Goal: Task Accomplishment & Management: Complete application form

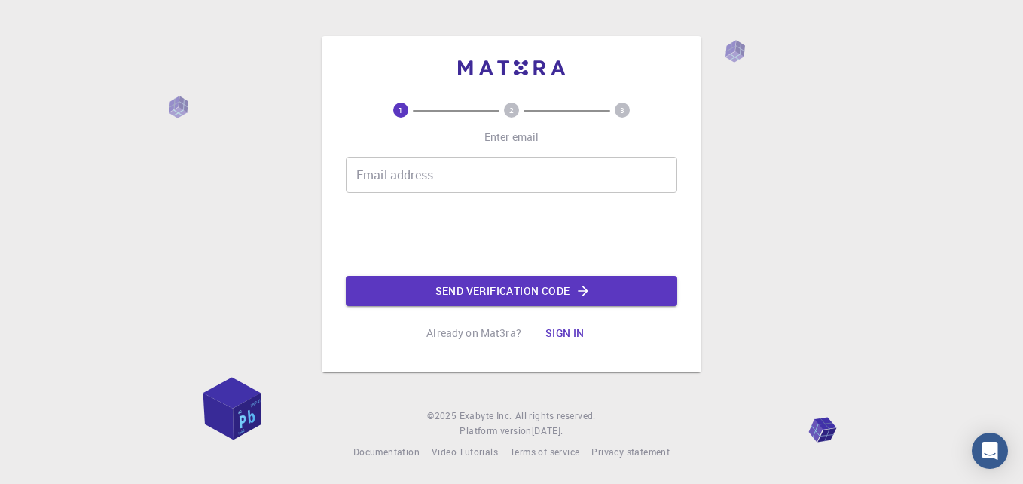
click at [476, 174] on input "Email address" at bounding box center [512, 175] width 332 height 36
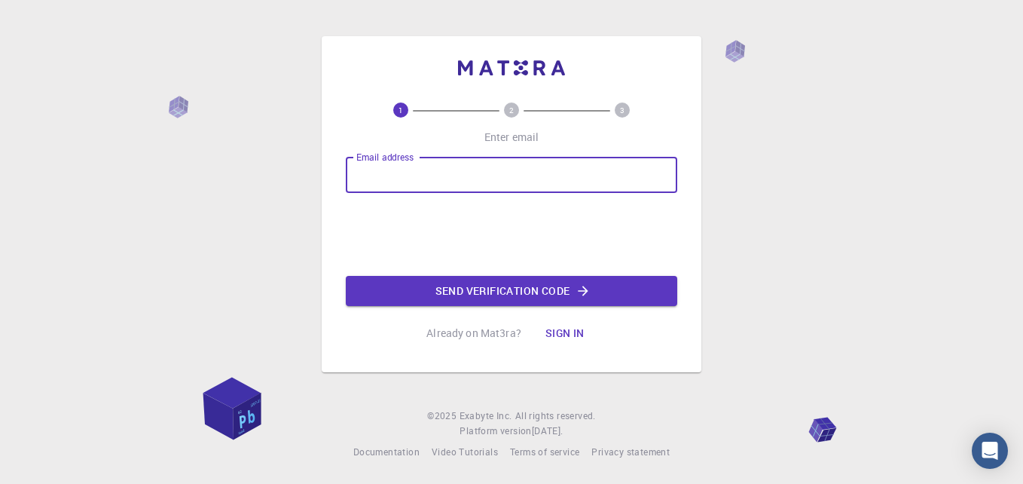
type input "[EMAIL_ADDRESS][DOMAIN_NAME]"
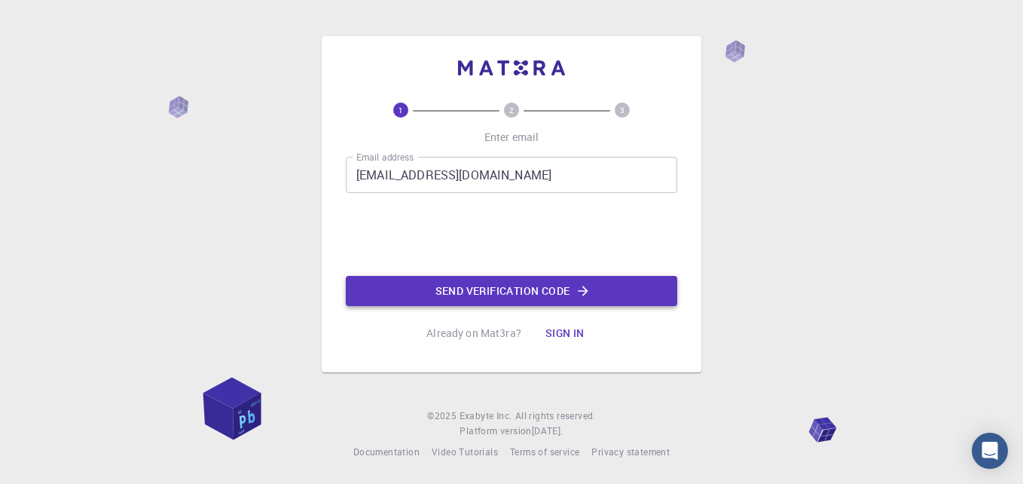
click at [587, 295] on icon "button" at bounding box center [583, 290] width 15 height 15
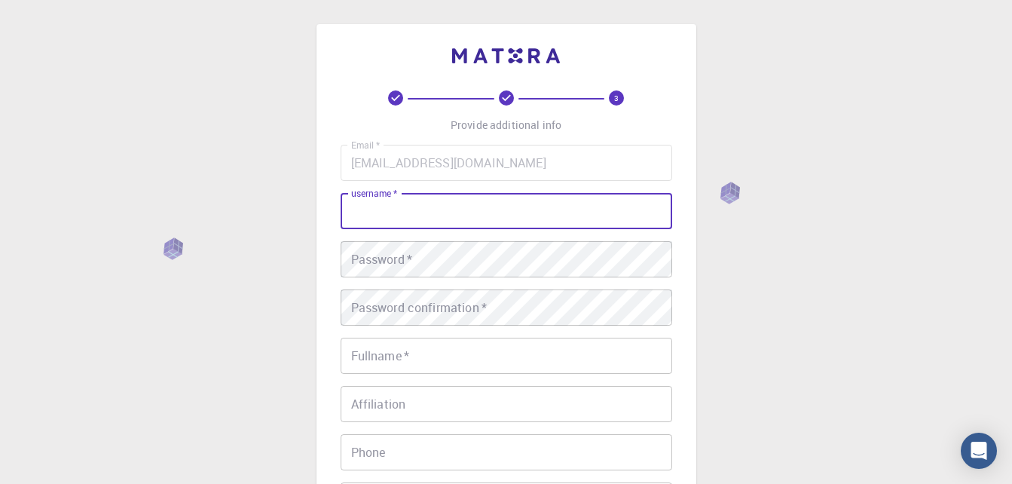
click at [432, 196] on input "username   *" at bounding box center [507, 211] width 332 height 36
type input "[PERSON_NAME]"
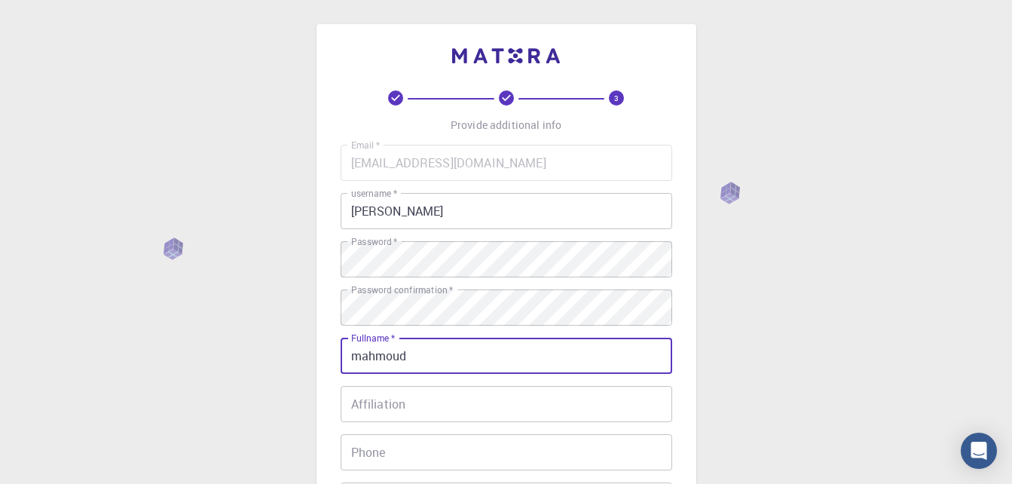
type input "mahmoud"
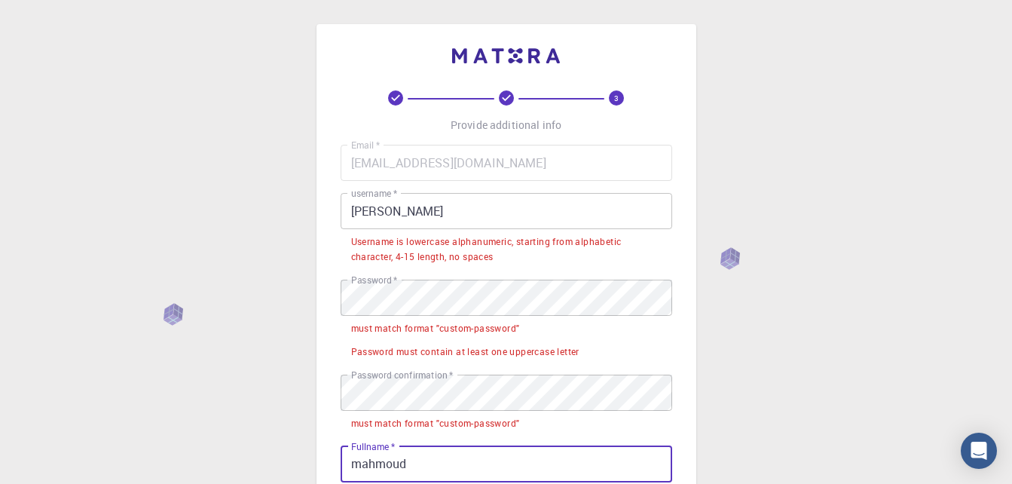
click at [855, 350] on div "3 Provide additional info Email   * [EMAIL_ADDRESS][DOMAIN_NAME] Email   * user…" at bounding box center [506, 449] width 1012 height 898
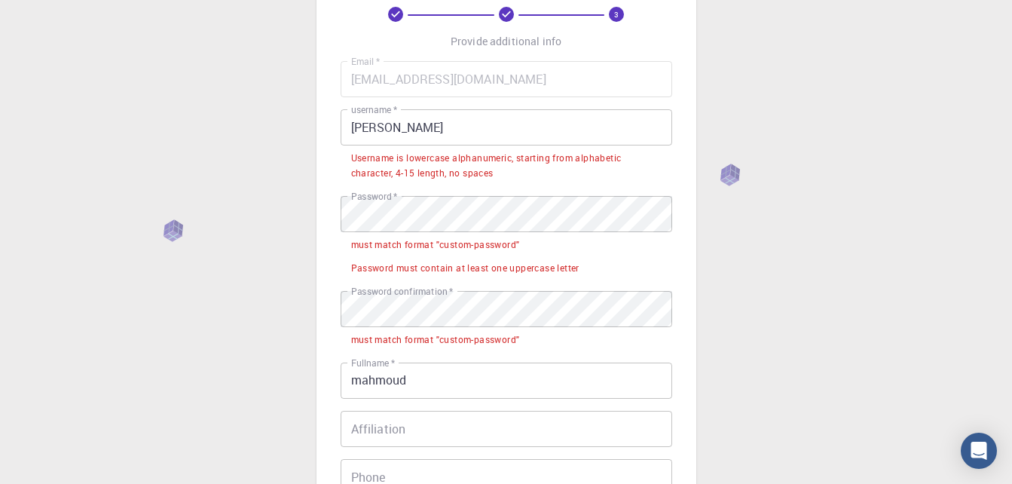
scroll to position [75, 0]
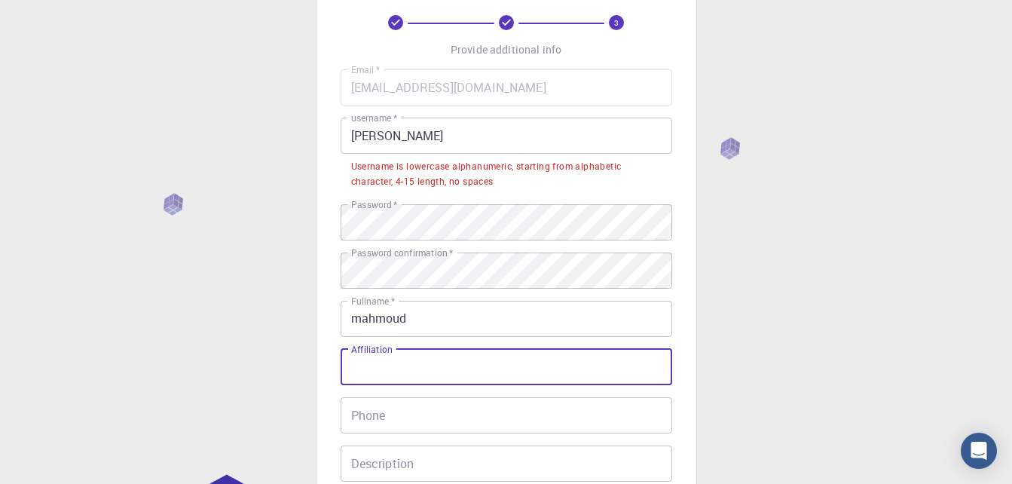
click at [491, 375] on input "Affiliation" at bounding box center [507, 367] width 332 height 36
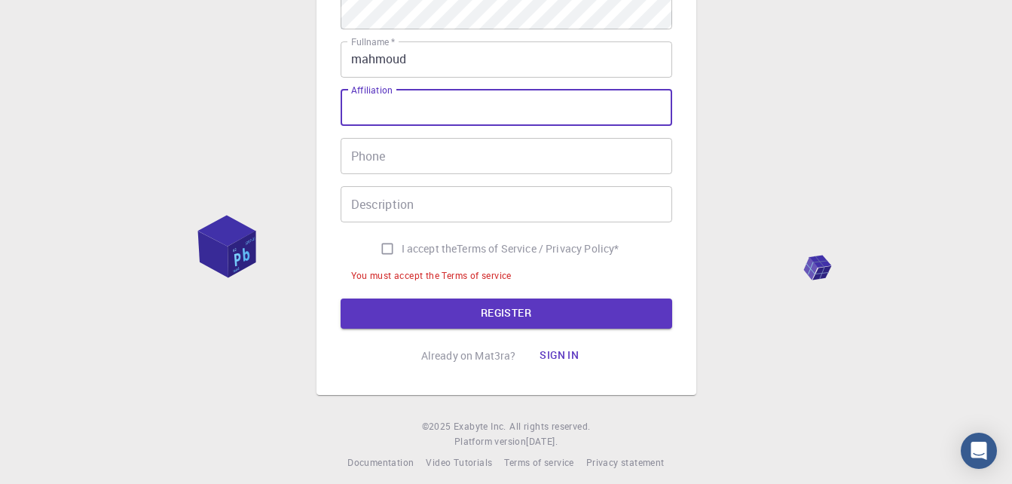
scroll to position [344, 0]
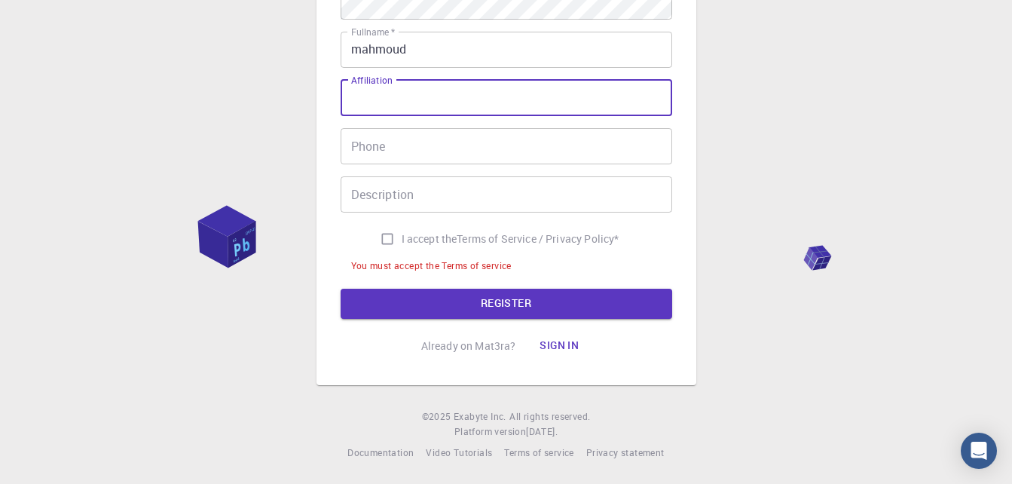
click at [373, 232] on input "I accept the Terms of Service / Privacy Policy *" at bounding box center [387, 239] width 29 height 29
checkbox input "true"
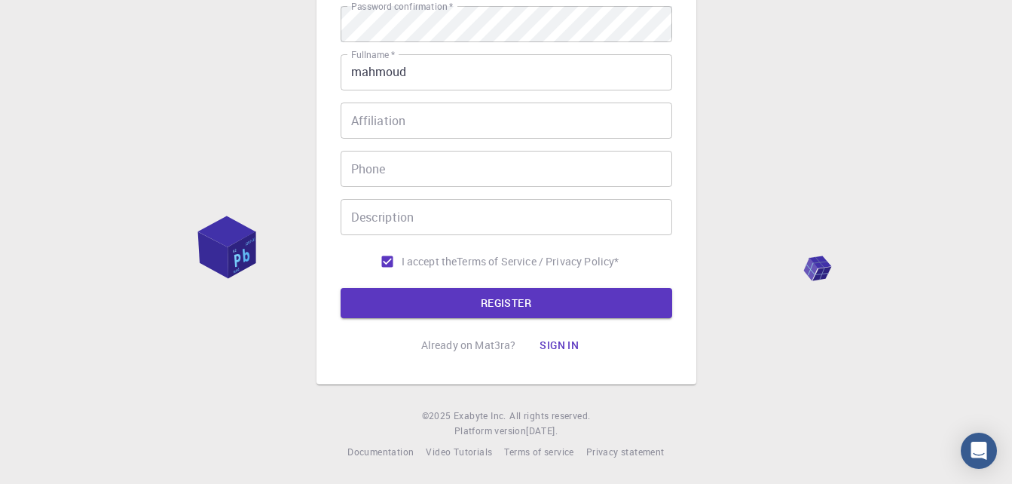
scroll to position [322, 0]
click at [410, 300] on button "REGISTER" at bounding box center [507, 303] width 332 height 30
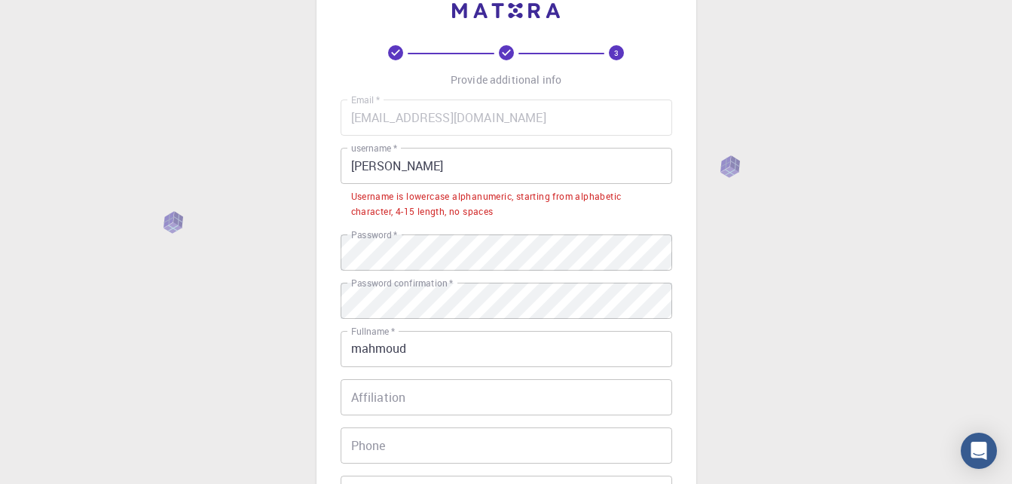
scroll to position [20, 0]
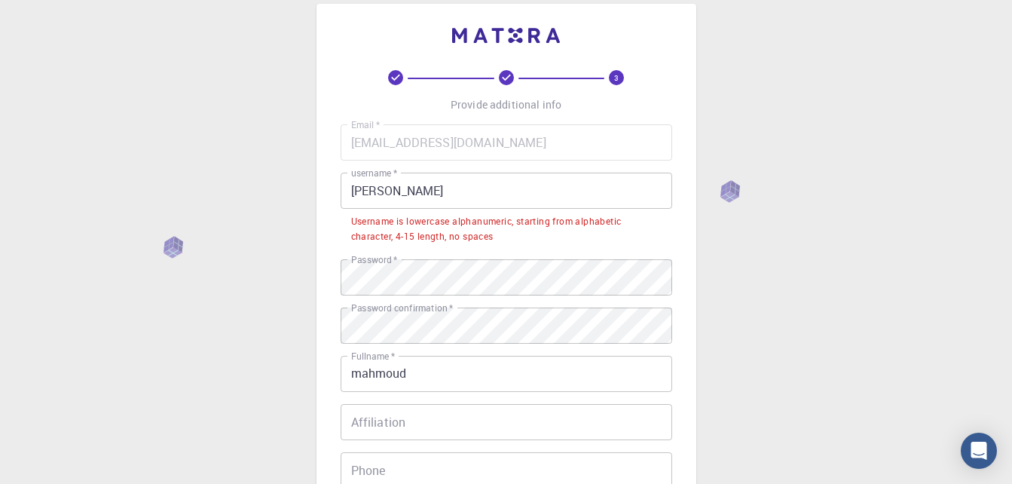
click at [534, 194] on input "[PERSON_NAME]" at bounding box center [507, 191] width 332 height 36
click at [763, 292] on div "3 Provide additional info Email   * [EMAIL_ADDRESS][DOMAIN_NAME] Email   * user…" at bounding box center [506, 383] width 1012 height 806
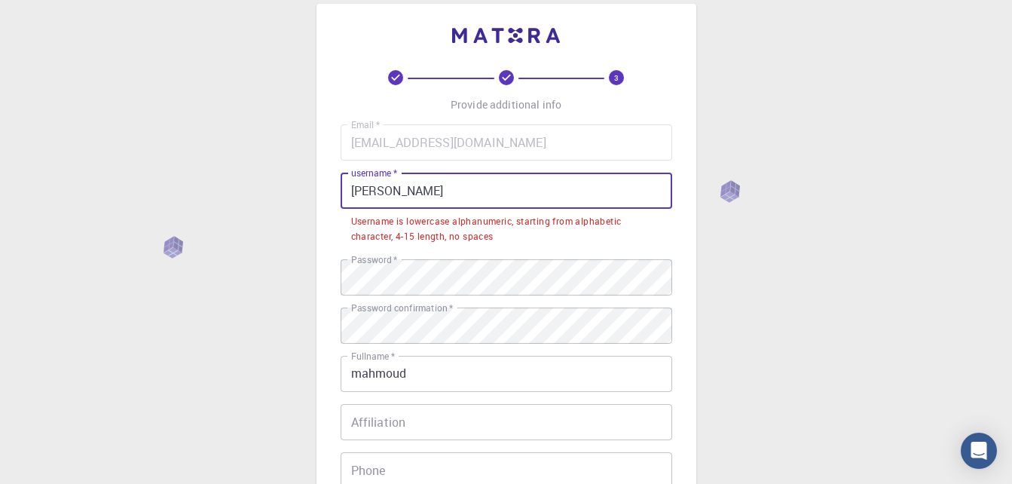
drag, startPoint x: 507, startPoint y: 190, endPoint x: 186, endPoint y: 179, distance: 321.2
click at [186, 179] on div "3 Provide additional info Email   * [EMAIL_ADDRESS][DOMAIN_NAME] Email   * user…" at bounding box center [506, 383] width 1012 height 806
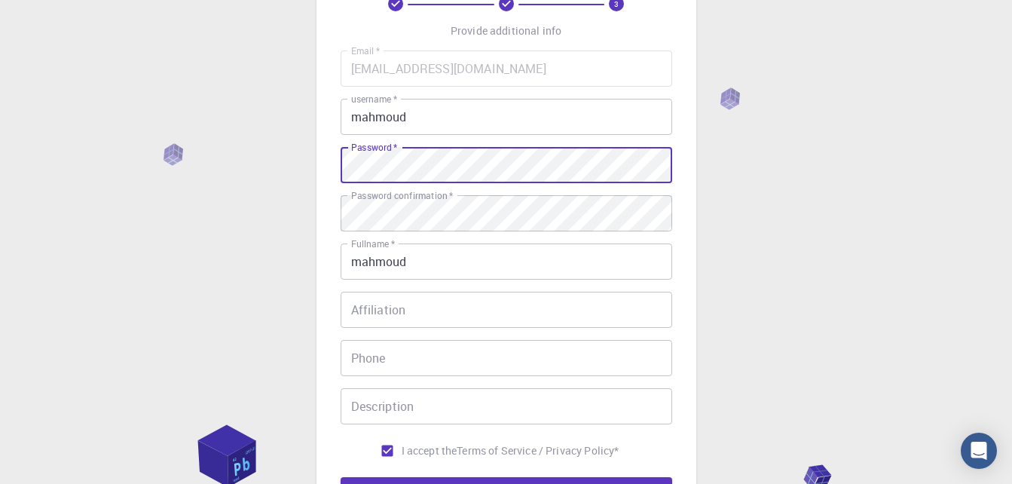
scroll to position [283, 0]
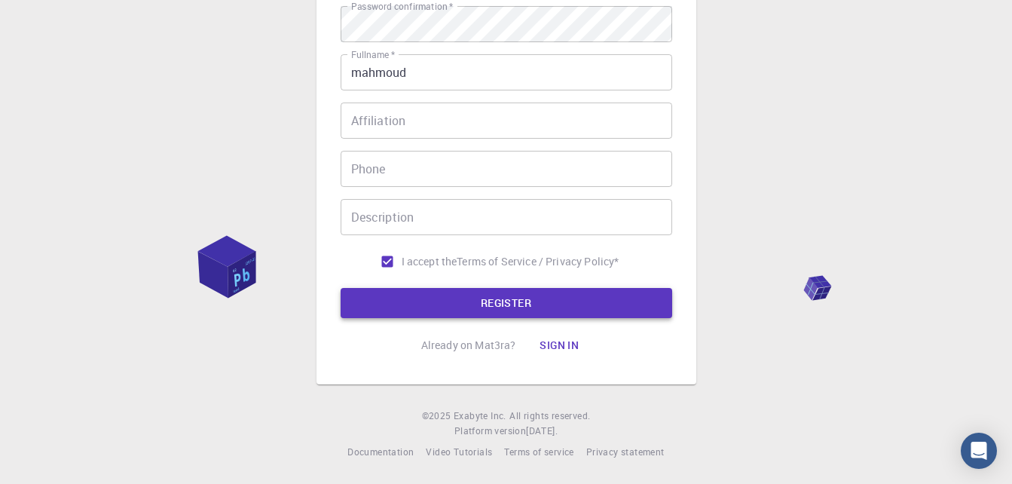
click at [510, 301] on button "REGISTER" at bounding box center [507, 303] width 332 height 30
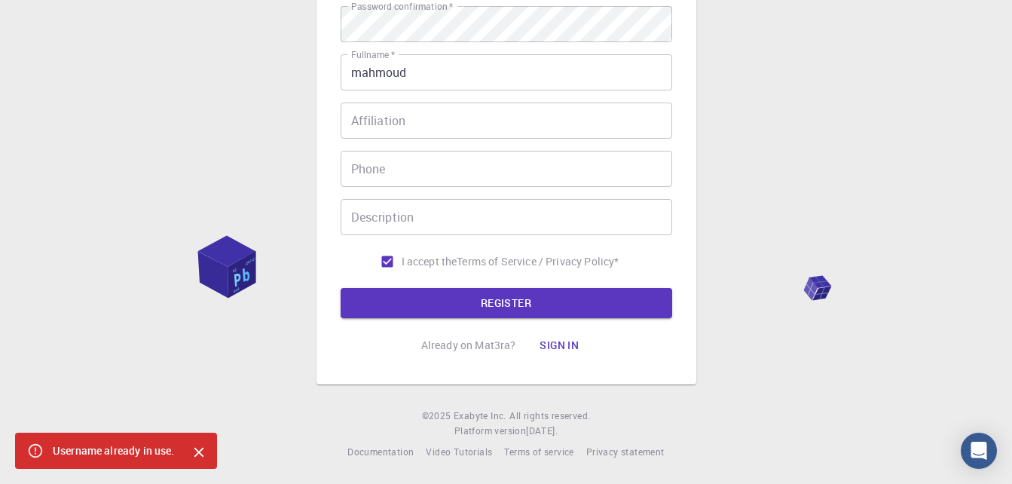
scroll to position [0, 0]
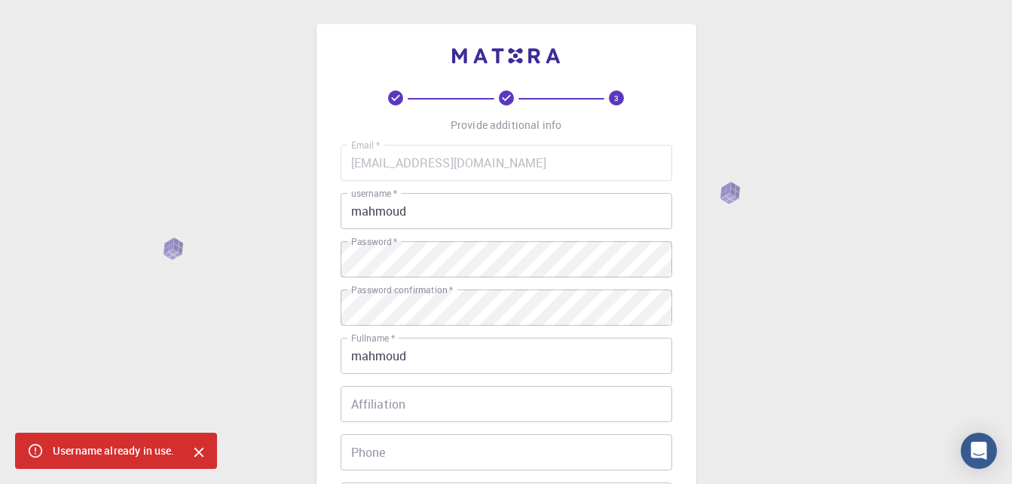
click at [522, 206] on input "mahmoud" at bounding box center [507, 211] width 332 height 36
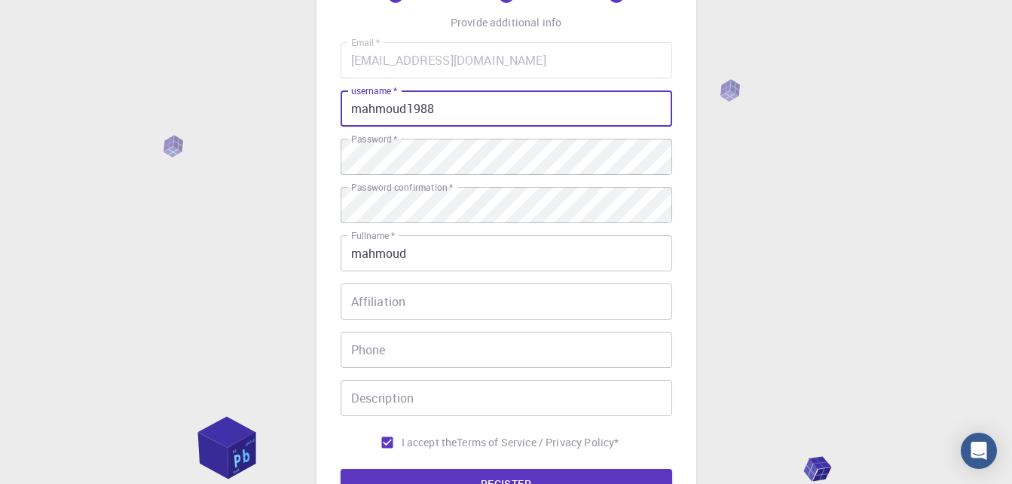
scroll to position [283, 0]
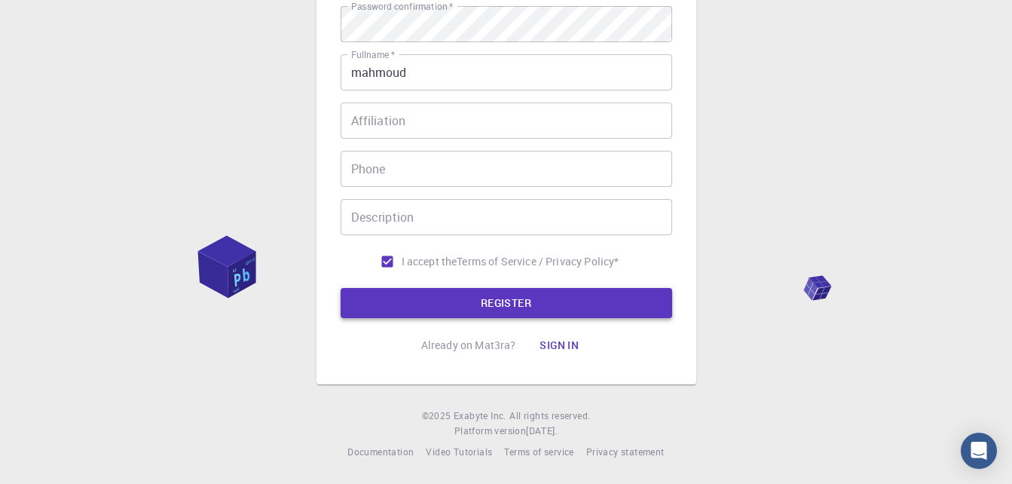
type input "mahmoud1988"
click at [459, 289] on button "REGISTER" at bounding box center [507, 303] width 332 height 30
click at [557, 306] on button "REGISTER" at bounding box center [507, 303] width 332 height 30
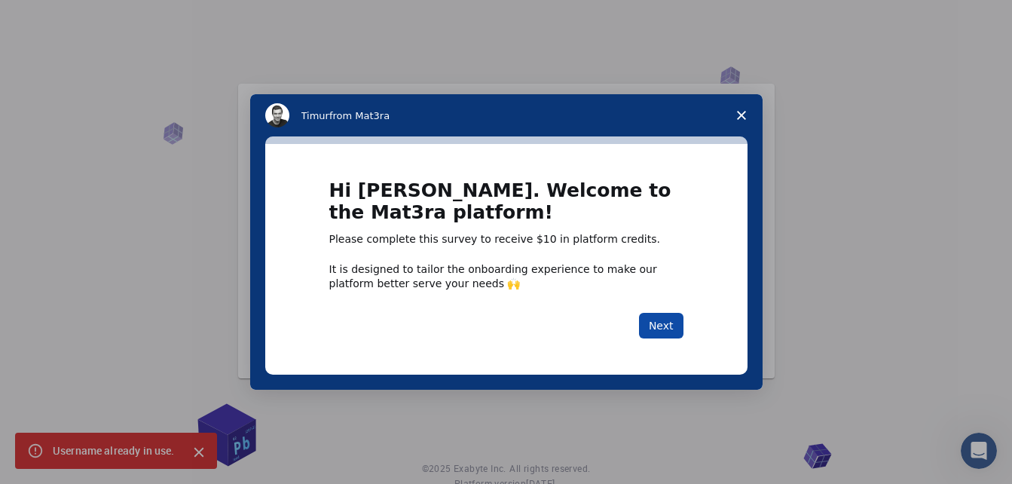
click at [661, 317] on button "Next" at bounding box center [661, 326] width 44 height 26
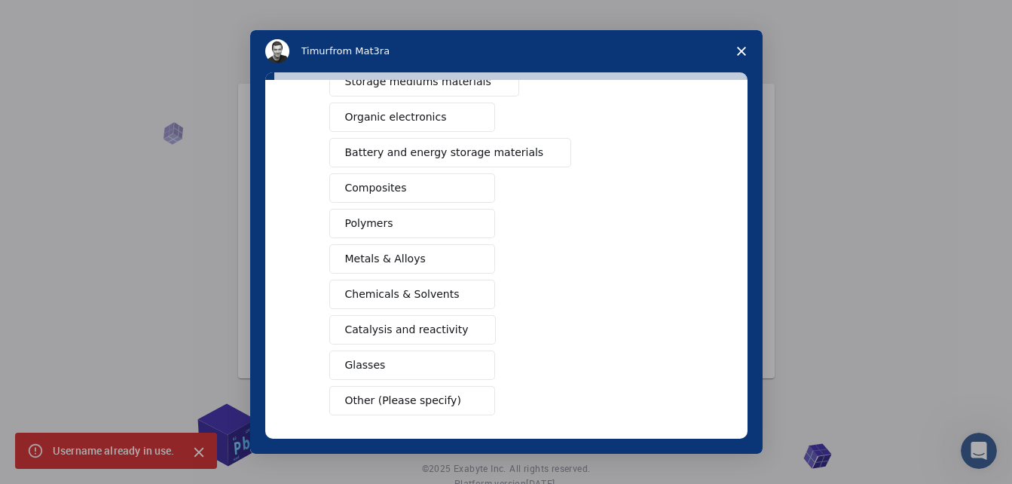
scroll to position [226, 0]
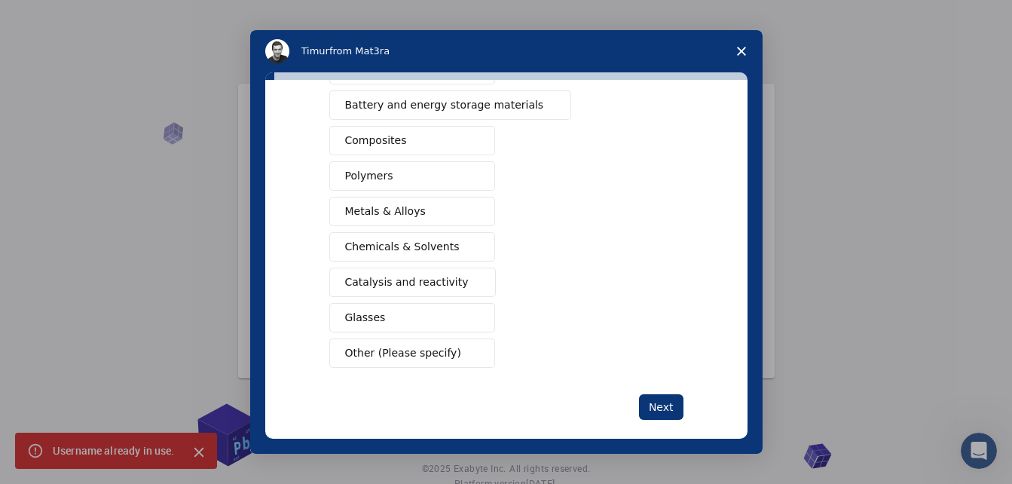
click at [439, 357] on span "Other (Please specify)" at bounding box center [403, 353] width 116 height 16
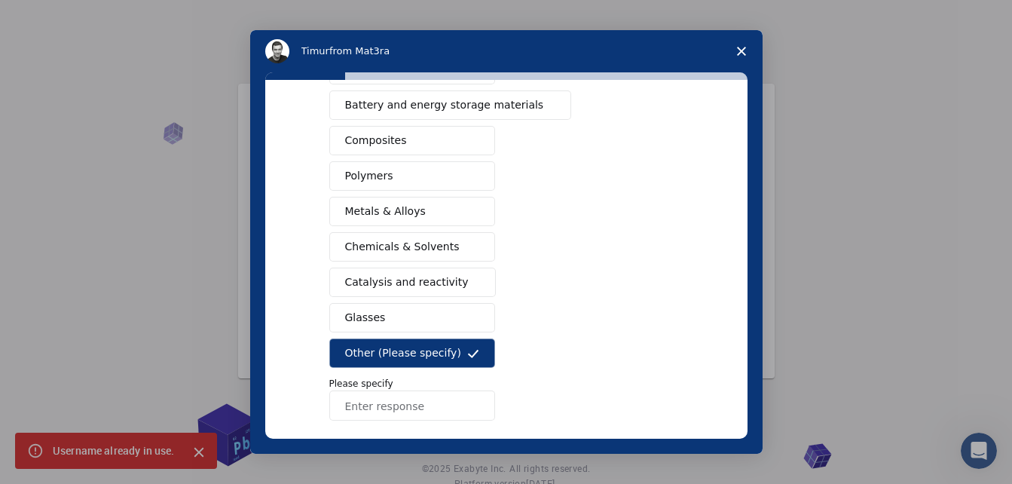
click at [422, 403] on input "Enter response" at bounding box center [412, 405] width 166 height 30
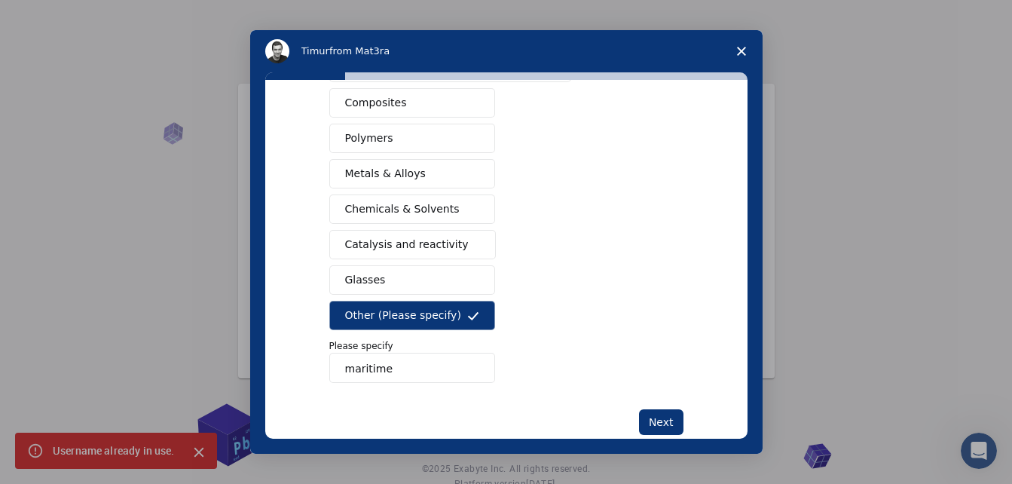
scroll to position [296, 0]
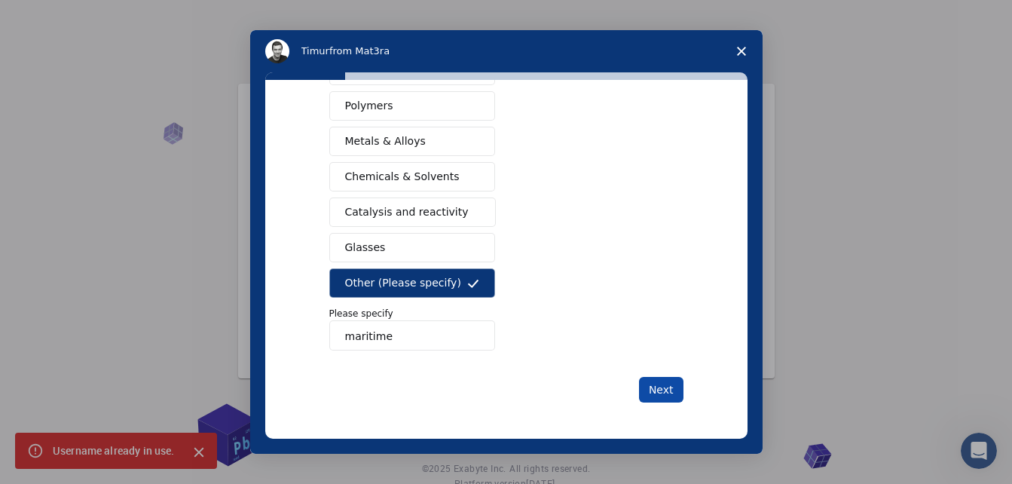
type input "maritime"
click at [659, 396] on button "Next" at bounding box center [661, 390] width 44 height 26
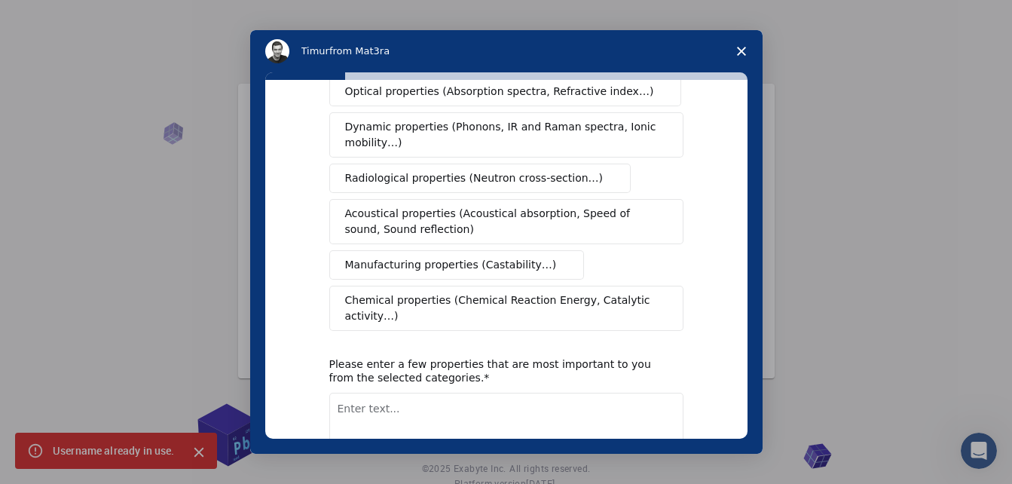
scroll to position [301, 0]
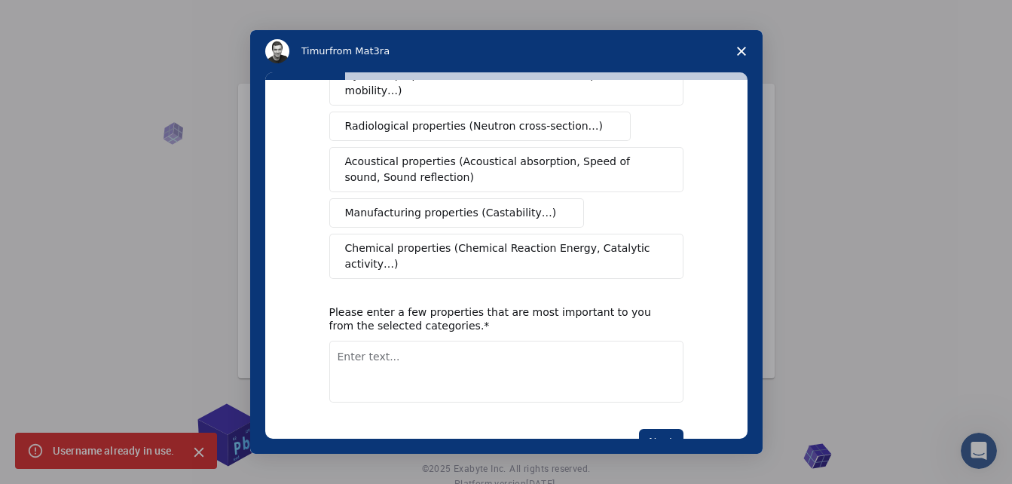
click at [485, 341] on textarea "Enter text..." at bounding box center [506, 372] width 354 height 62
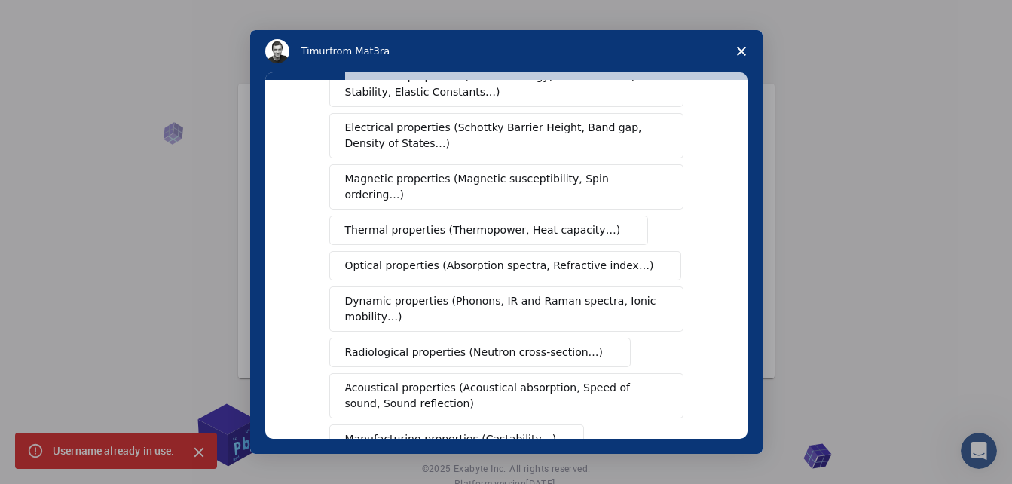
scroll to position [0, 0]
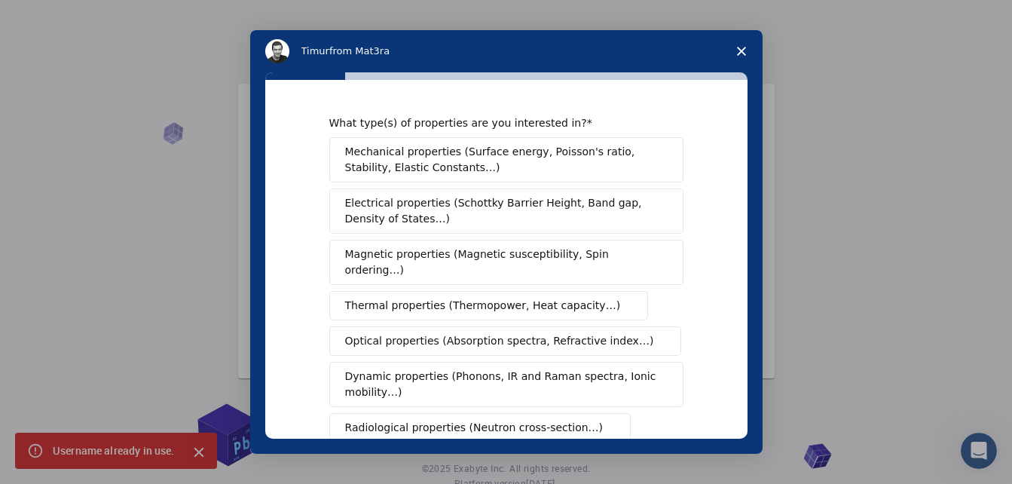
click at [464, 167] on span "Mechanical properties (Surface energy, Poisson's ratio, Stability, Elastic Cons…" at bounding box center [502, 160] width 314 height 32
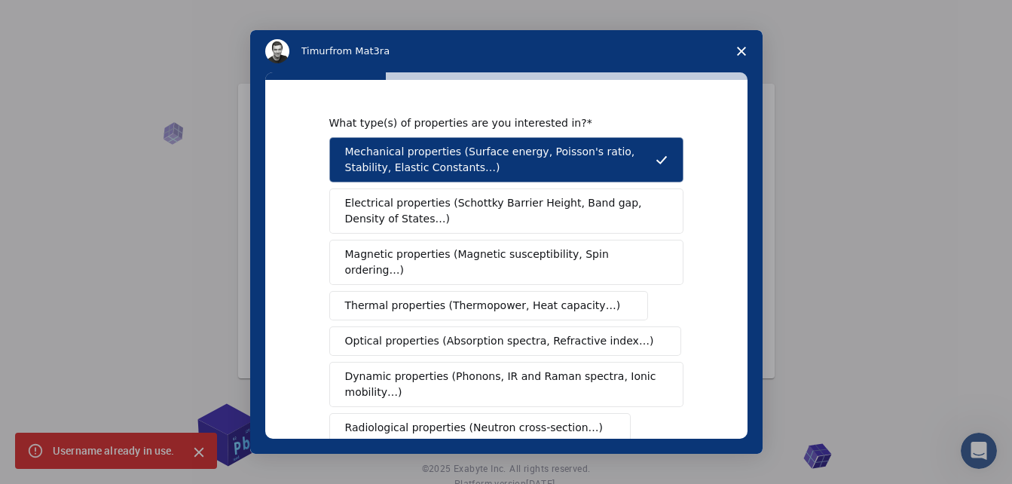
click at [496, 224] on span "Electrical properties (Schottky Barrier Height, Band gap, Density of States…)" at bounding box center [501, 211] width 313 height 32
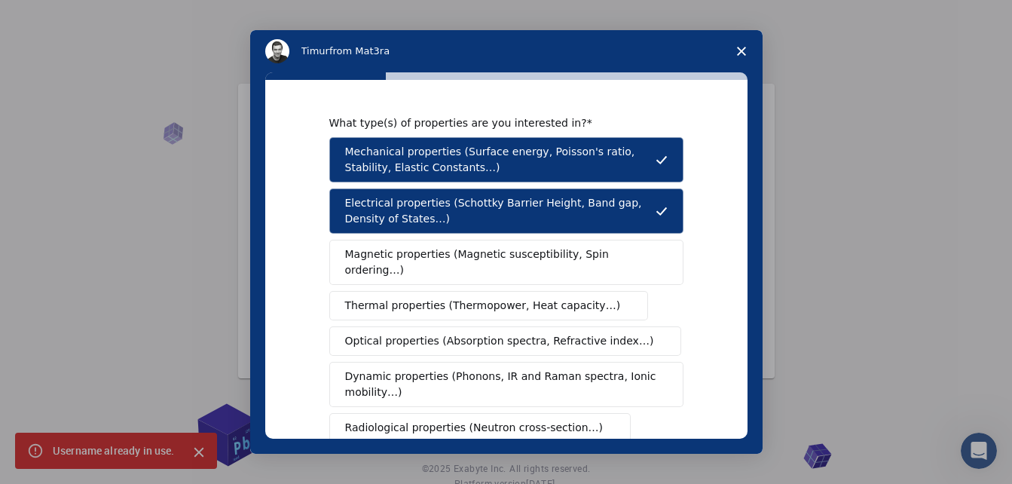
click at [479, 246] on span "Magnetic properties (Magnetic susceptibility, Spin ordering…)" at bounding box center [500, 262] width 311 height 32
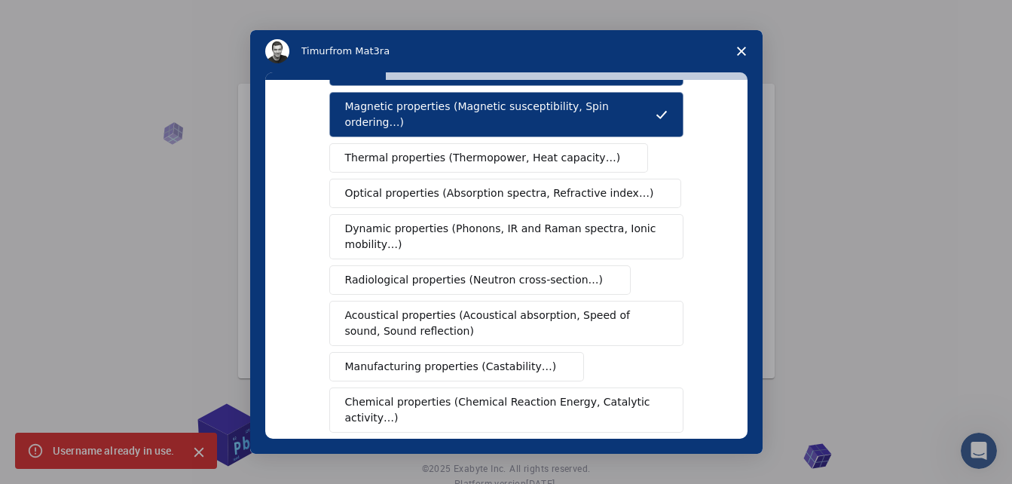
scroll to position [322, 0]
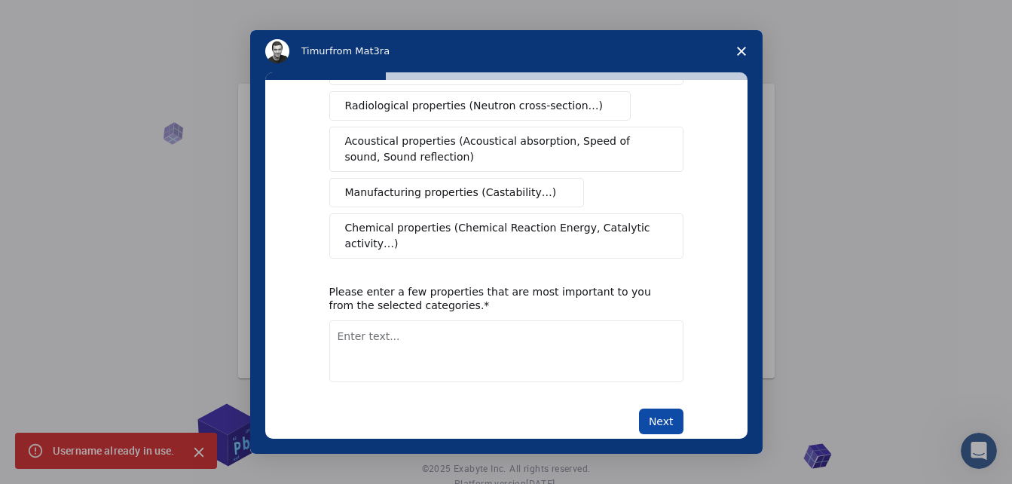
click at [668, 408] on button "Next" at bounding box center [661, 421] width 44 height 26
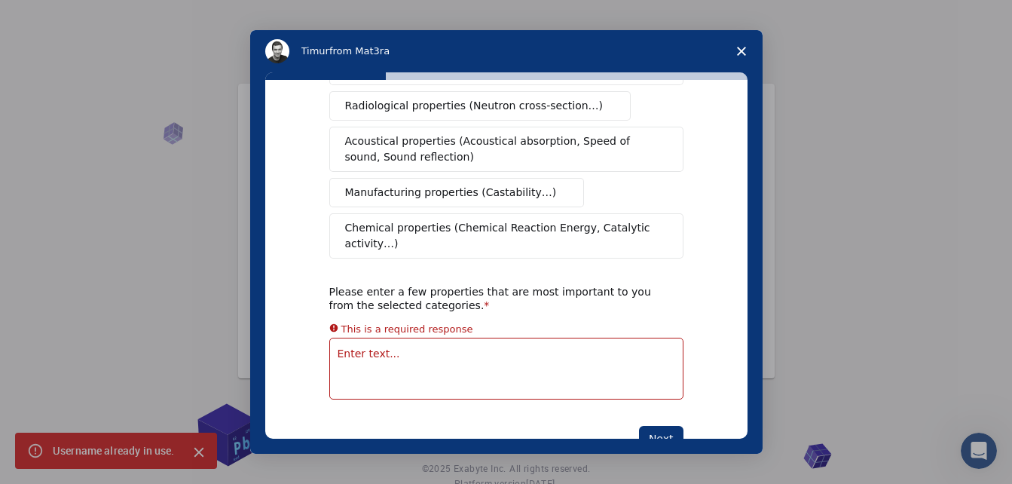
click at [516, 351] on div "What type(s) of properties are you interested in? Mechanical properties (Surfac…" at bounding box center [506, 122] width 354 height 657
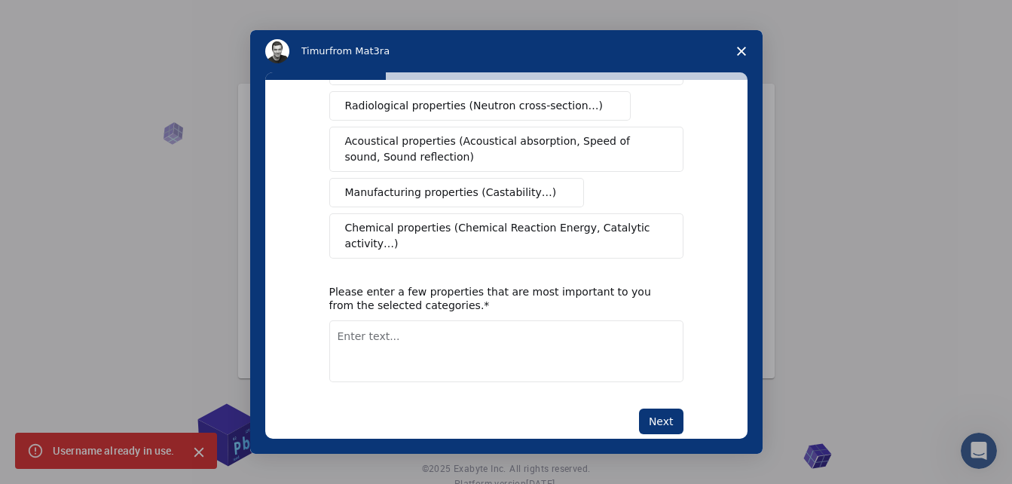
click at [546, 320] on textarea "Enter text..." at bounding box center [506, 351] width 354 height 62
type textarea "Construction"
click at [662, 408] on button "Next" at bounding box center [661, 421] width 44 height 26
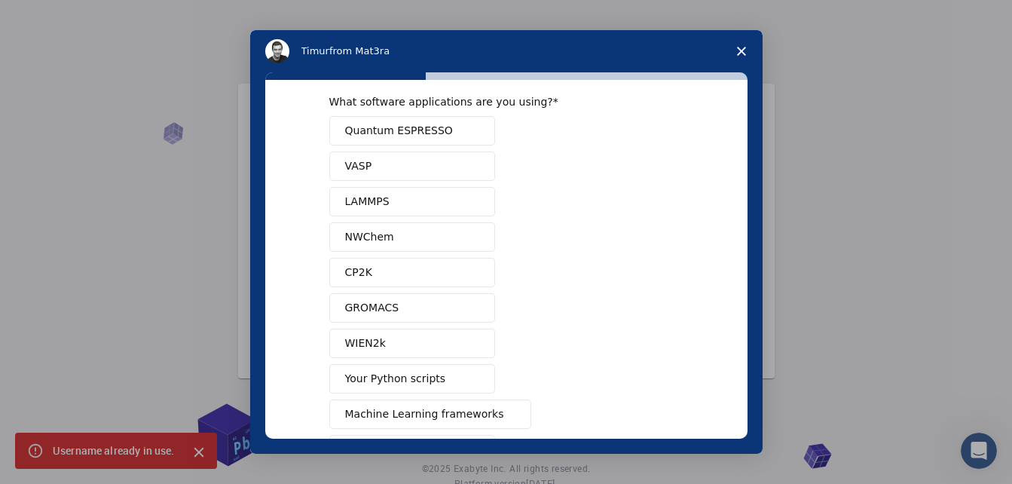
scroll to position [0, 0]
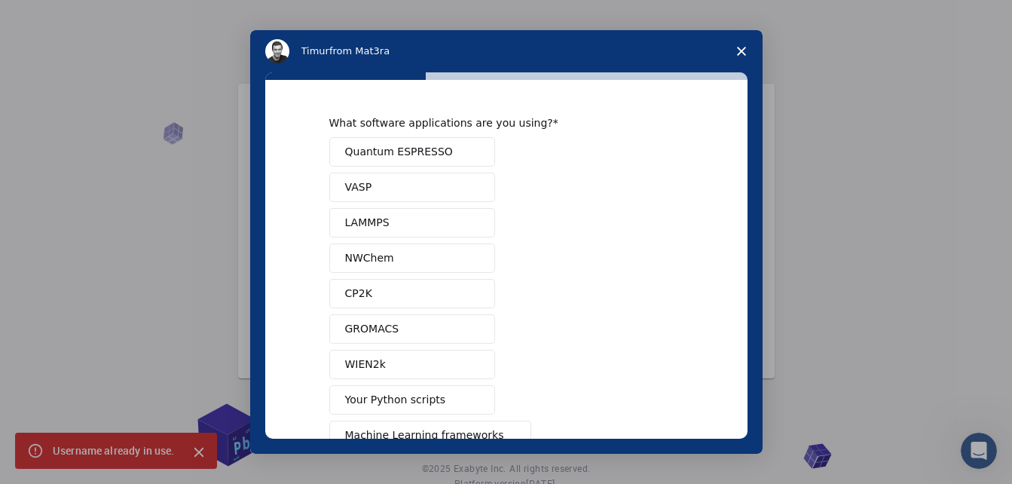
click at [401, 144] on span "Quantum ESPRESSO" at bounding box center [399, 152] width 108 height 16
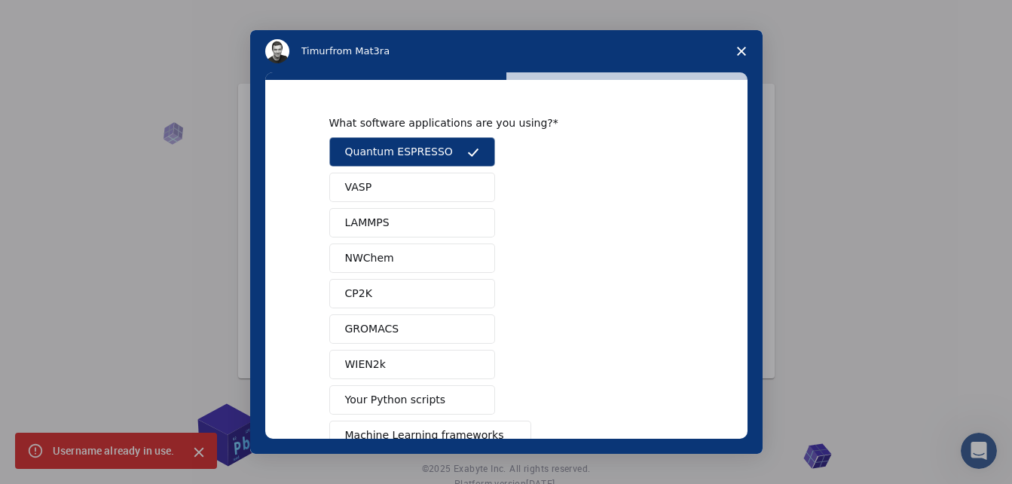
scroll to position [135, 0]
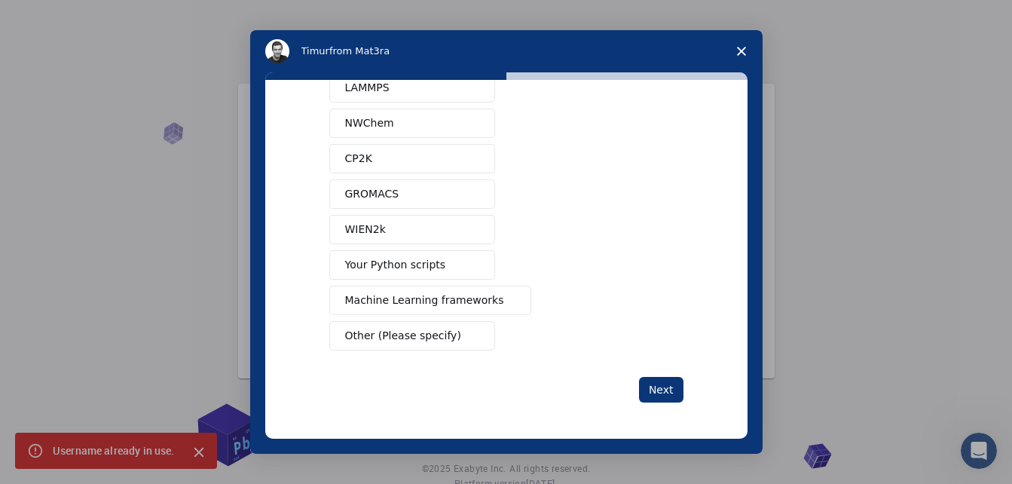
click at [662, 376] on div "What software applications are you using? Quantum ESPRESSO VASP LAMMPS NWChem C…" at bounding box center [506, 191] width 354 height 421
click at [657, 396] on button "Next" at bounding box center [661, 390] width 44 height 26
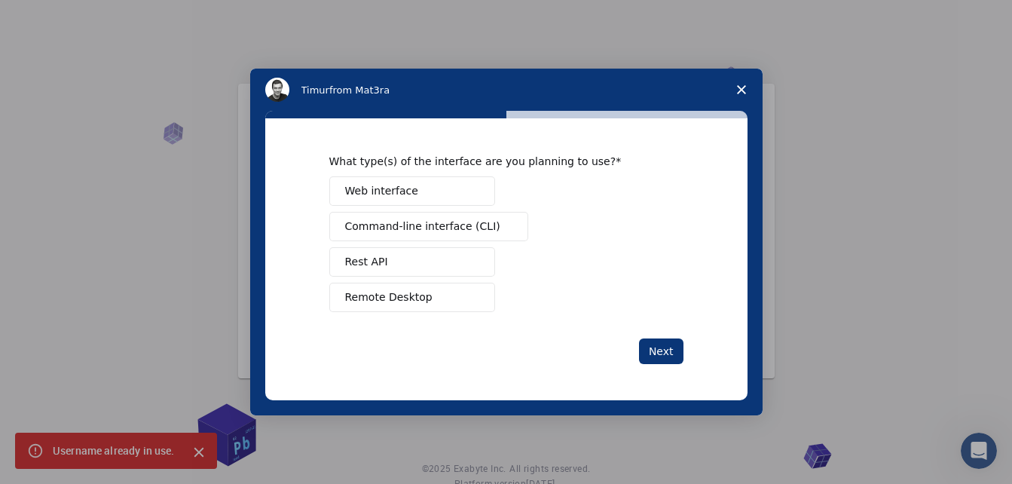
click at [408, 189] on span "Web interface" at bounding box center [381, 191] width 73 height 16
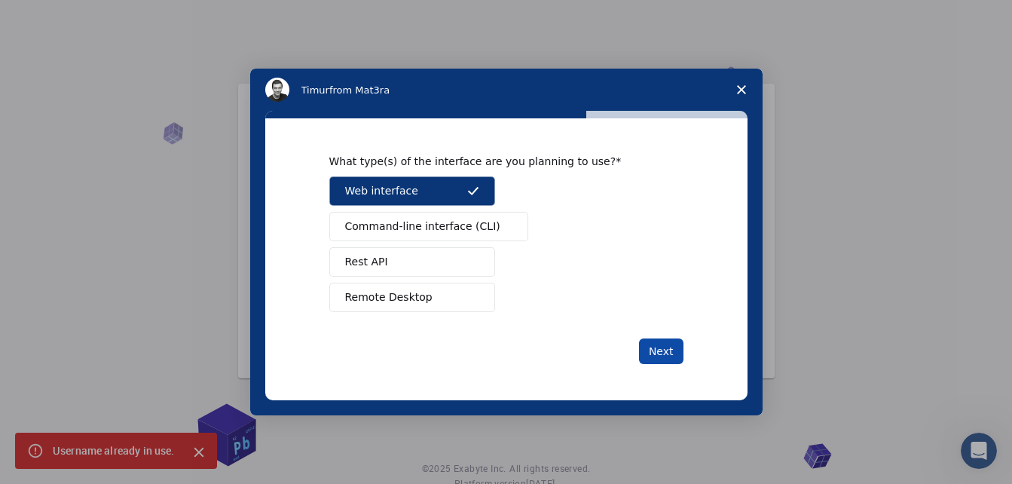
click at [653, 353] on button "Next" at bounding box center [661, 351] width 44 height 26
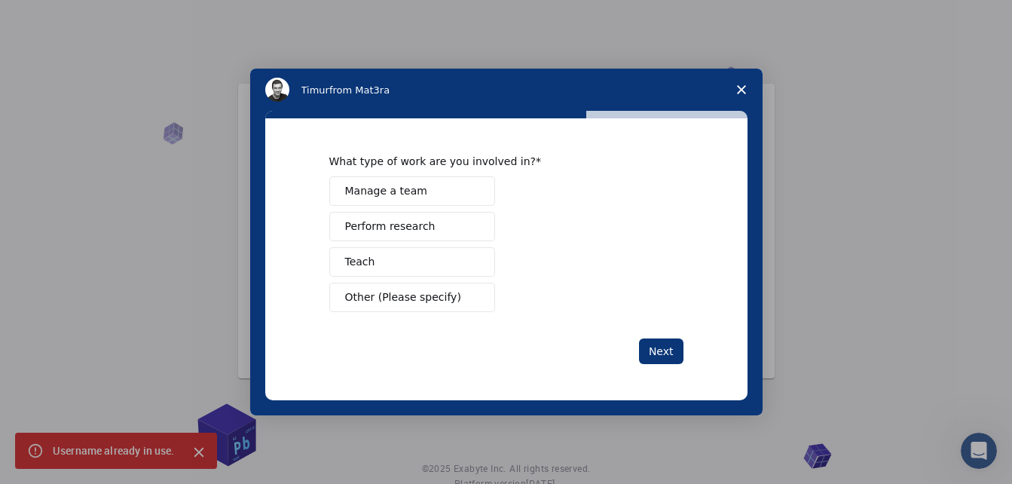
click at [451, 200] on button "Manage a team" at bounding box center [412, 190] width 166 height 29
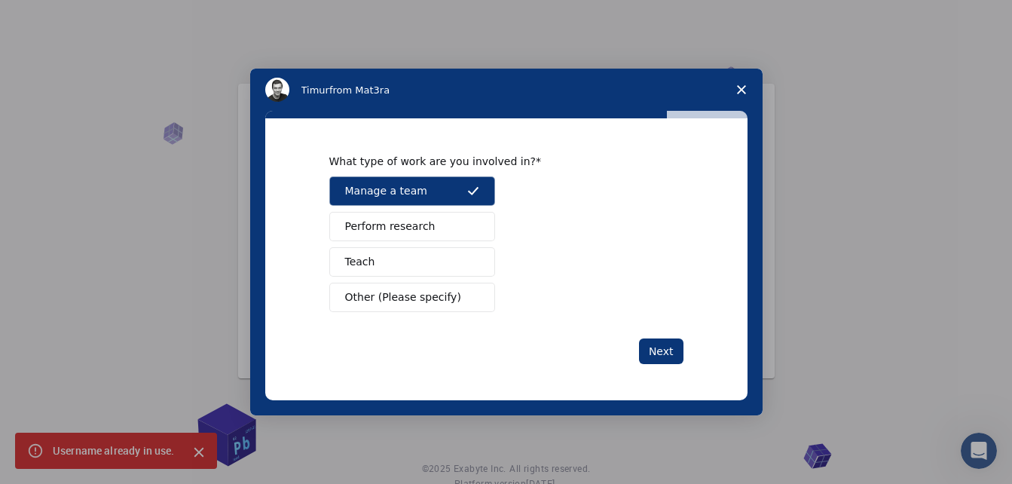
click at [675, 364] on div "What type of work are you involved in? Manage a team Perform research Teach Oth…" at bounding box center [506, 258] width 482 height 281
click at [670, 351] on button "Next" at bounding box center [661, 351] width 44 height 26
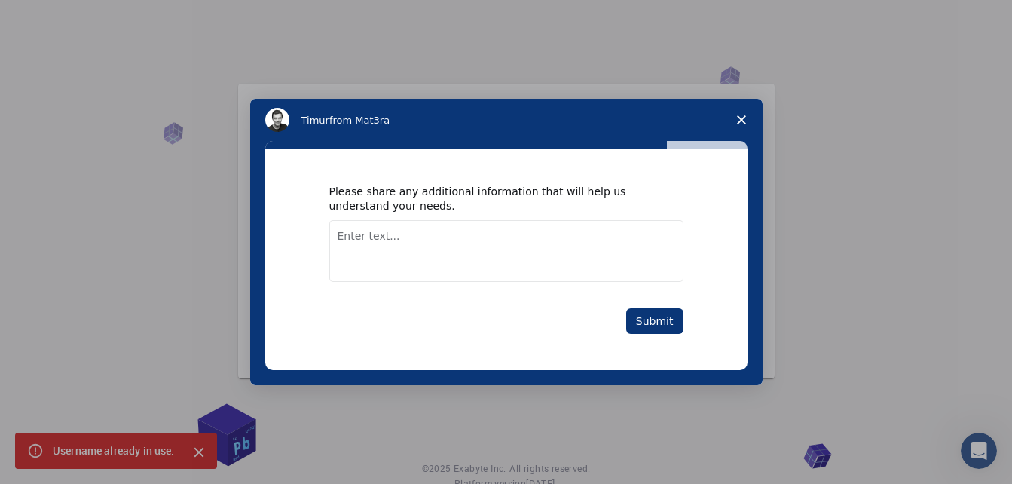
click at [528, 253] on textarea "Enter text..." at bounding box center [506, 251] width 354 height 62
click at [675, 324] on button "Submit" at bounding box center [654, 321] width 57 height 26
click at [655, 322] on button "Submit" at bounding box center [654, 321] width 57 height 26
click at [445, 252] on textarea "Thank you" at bounding box center [506, 251] width 354 height 62
click at [676, 329] on button "Submit" at bounding box center [654, 321] width 57 height 26
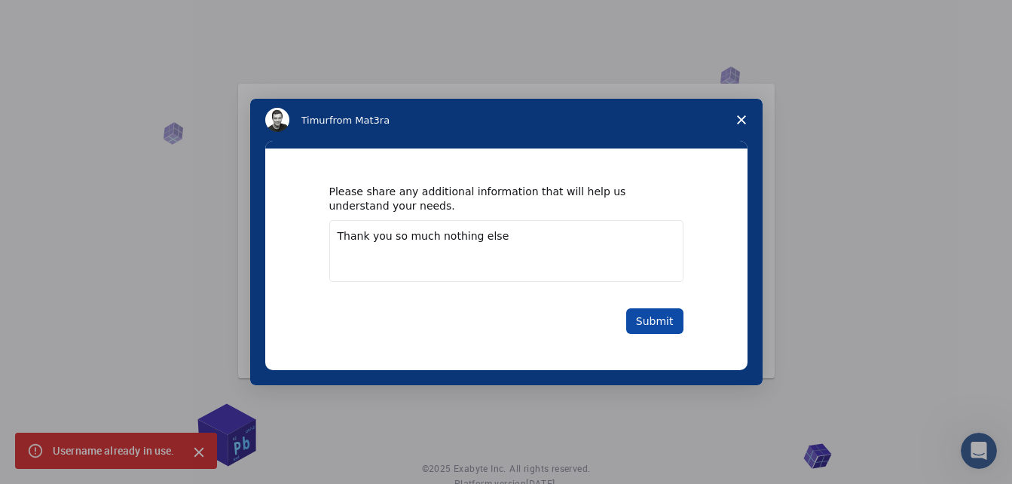
click at [646, 327] on button "Submit" at bounding box center [654, 321] width 57 height 26
click at [647, 327] on button "Submit" at bounding box center [654, 321] width 57 height 26
click at [649, 325] on button "Submit" at bounding box center [654, 321] width 57 height 26
click at [536, 237] on textarea "Thank you so much nothing else" at bounding box center [506, 251] width 354 height 62
type textarea "Thank you so much nothing else , i would like to make an initial plan for a dep…"
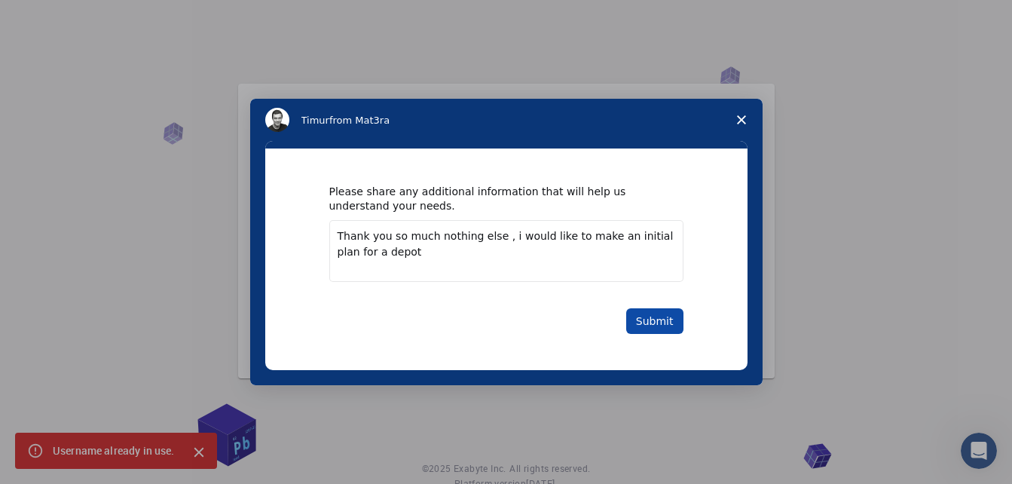
click at [650, 327] on button "Submit" at bounding box center [654, 321] width 57 height 26
click at [656, 321] on button "Submit" at bounding box center [654, 321] width 57 height 26
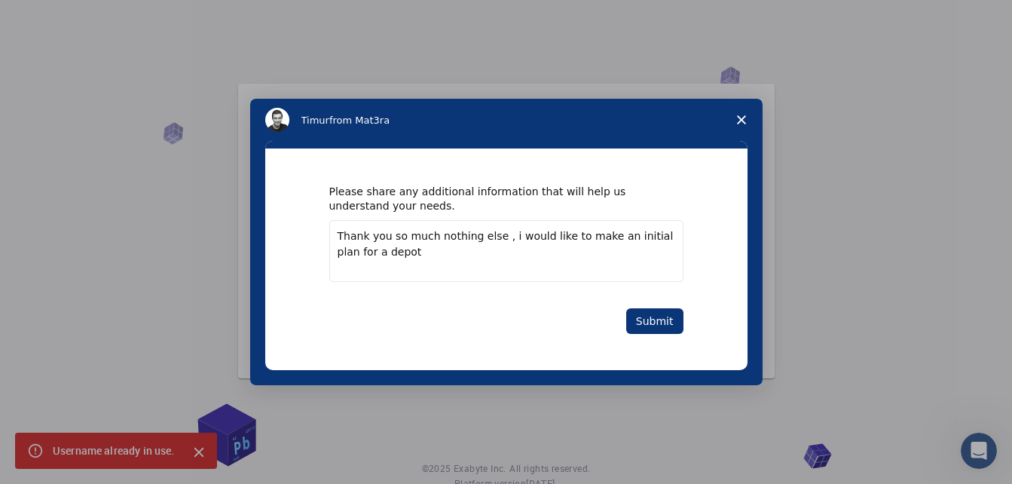
drag, startPoint x: 655, startPoint y: 320, endPoint x: 716, endPoint y: 222, distance: 115.4
click at [655, 320] on button "Submit" at bounding box center [654, 321] width 57 height 26
click at [743, 115] on span "Close survey" at bounding box center [741, 120] width 42 height 42
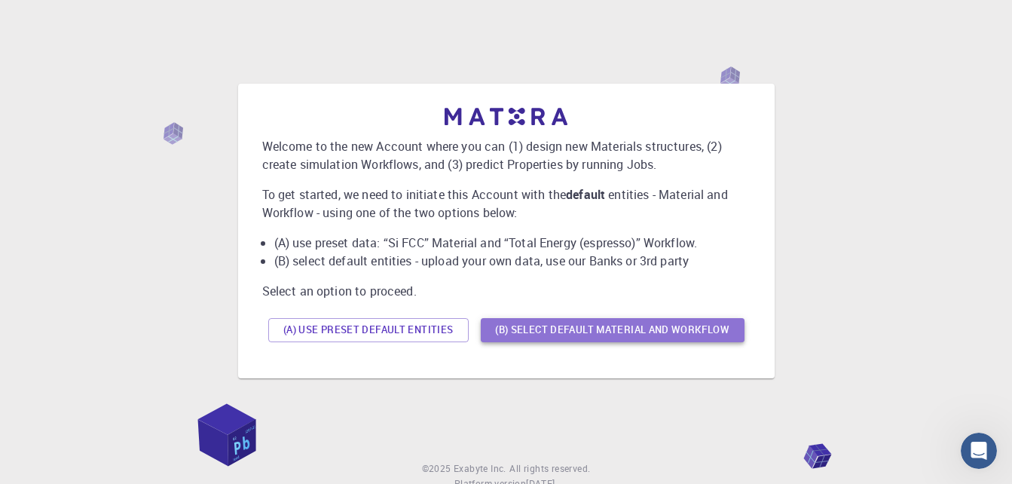
click at [543, 335] on button "(B) Select default material and workflow" at bounding box center [613, 330] width 264 height 24
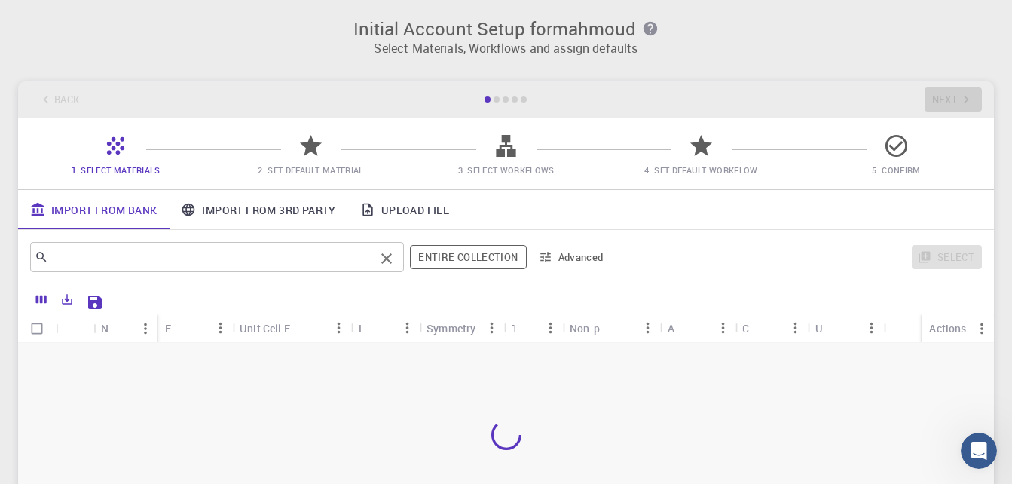
click at [194, 253] on input "text" at bounding box center [211, 256] width 326 height 21
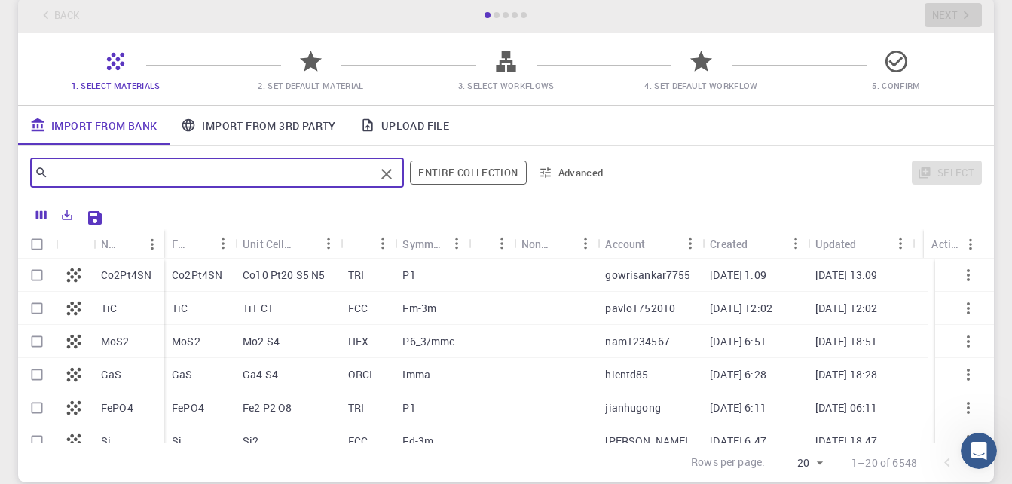
scroll to position [200, 0]
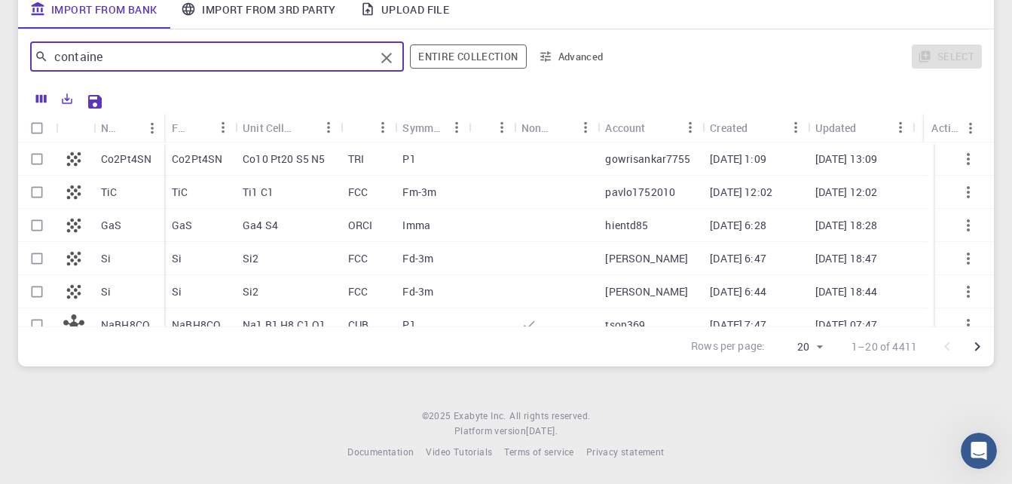
type input "container"
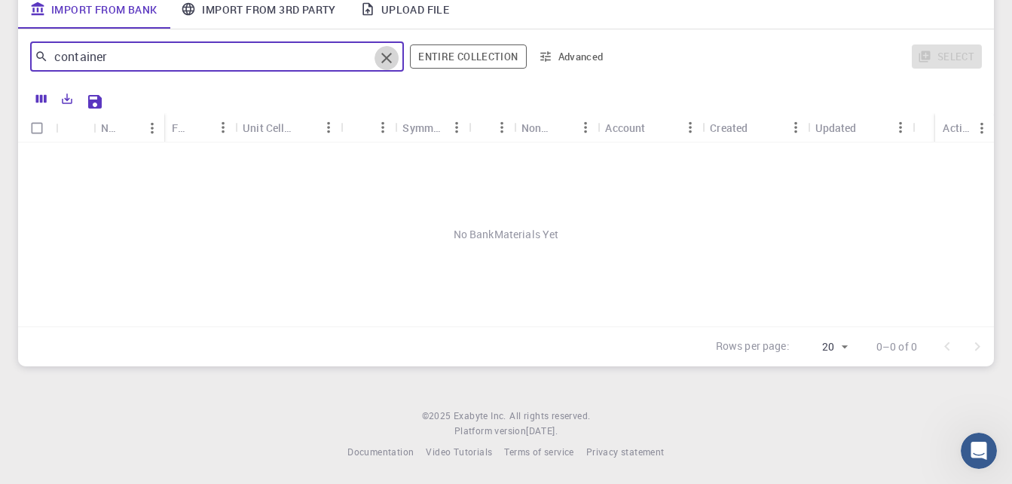
click at [396, 57] on icon "Clear" at bounding box center [387, 58] width 18 height 18
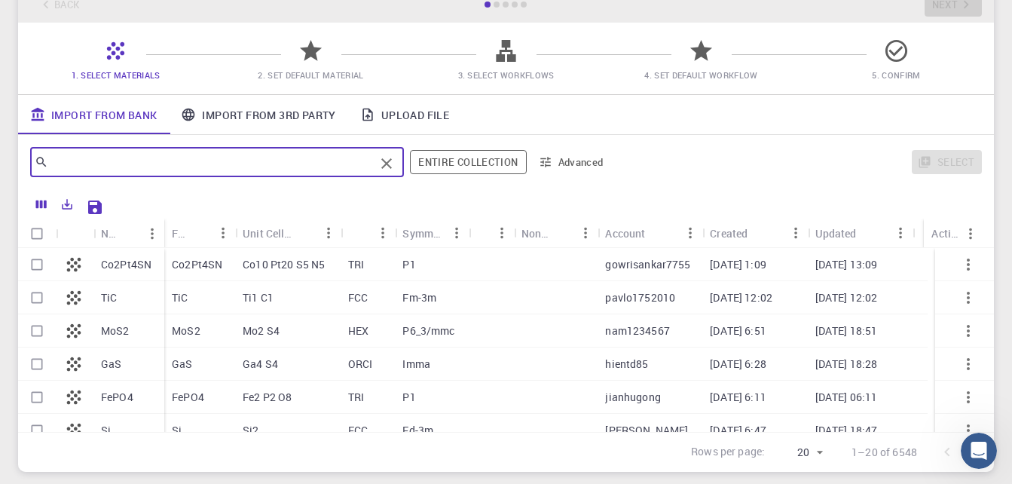
scroll to position [0, 0]
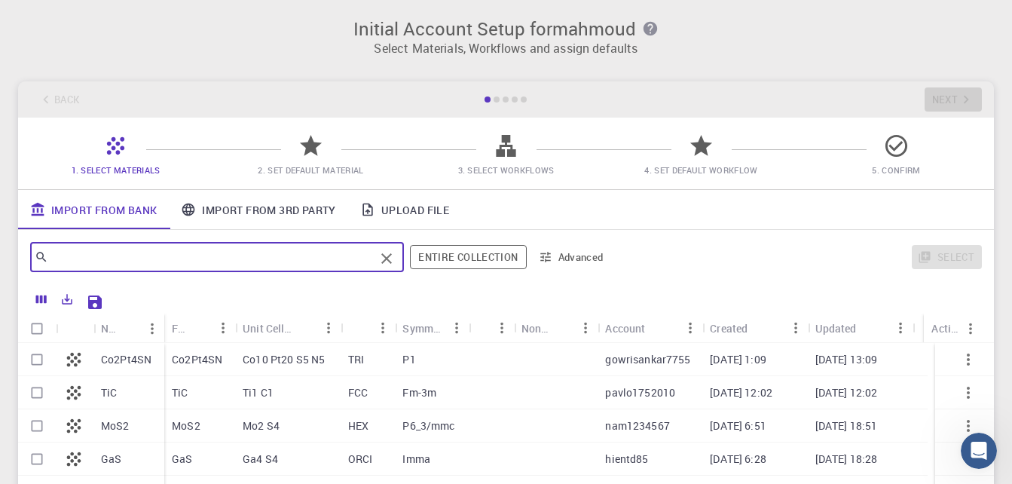
drag, startPoint x: 217, startPoint y: 365, endPoint x: 171, endPoint y: 374, distance: 46.9
click at [217, 364] on p "Co2Pt4SN" at bounding box center [197, 359] width 50 height 15
checkbox input "true"
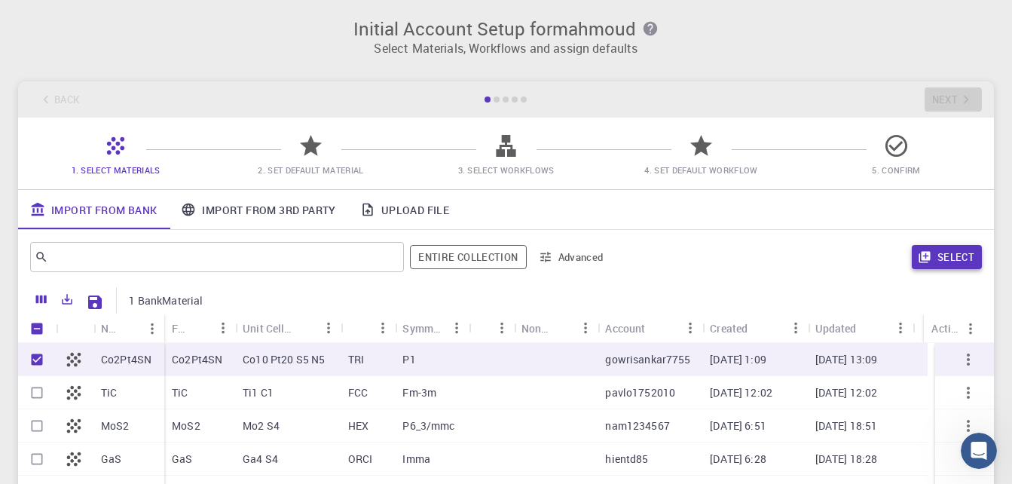
click at [980, 250] on button "Select" at bounding box center [947, 257] width 70 height 24
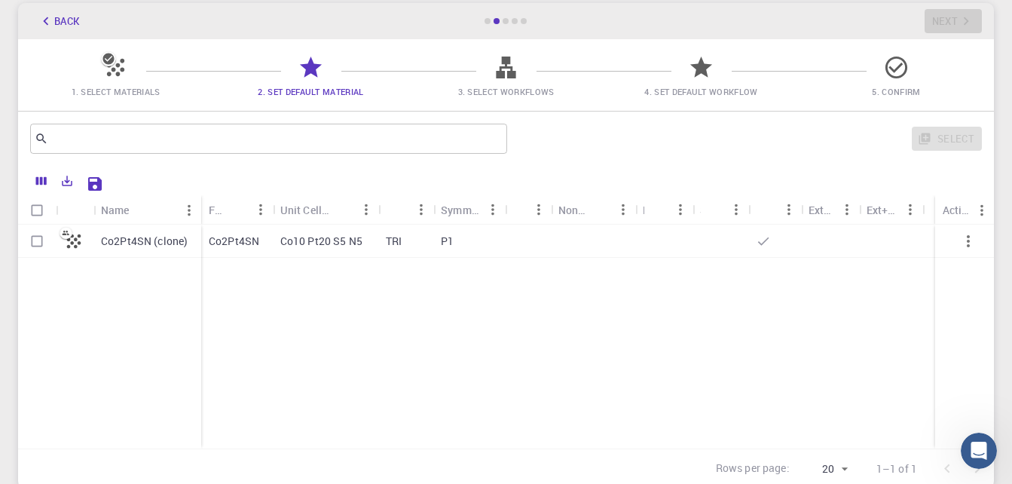
scroll to position [200, 0]
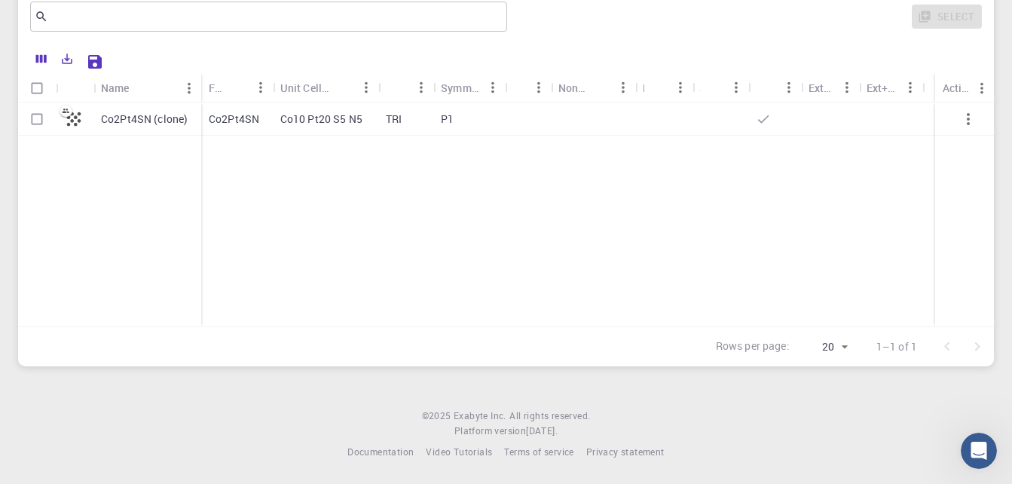
click at [41, 127] on input "Select row" at bounding box center [37, 119] width 29 height 29
checkbox input "true"
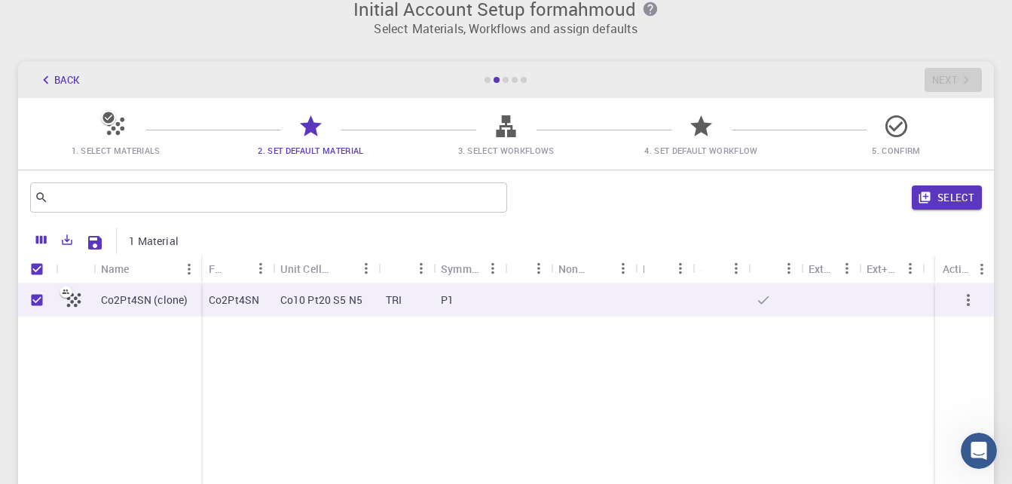
scroll to position [0, 0]
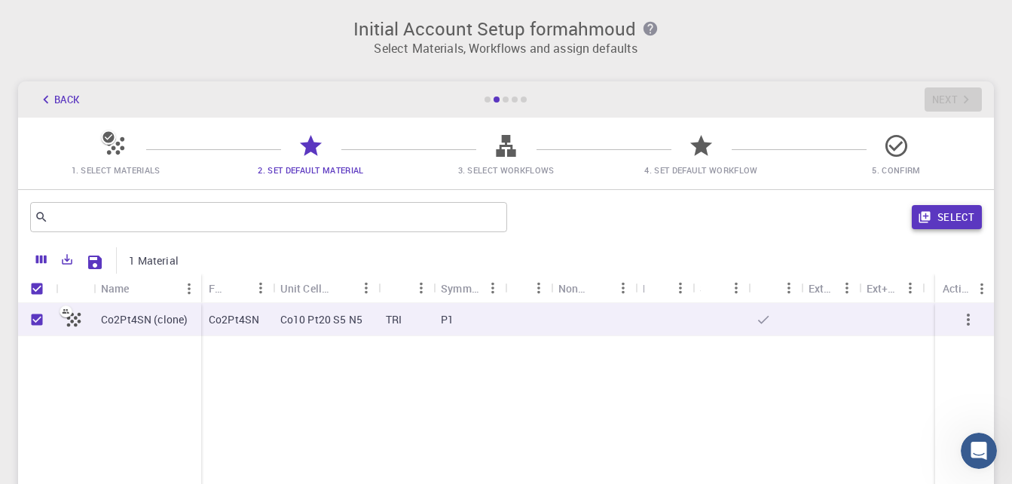
click at [956, 213] on button "Select" at bounding box center [947, 217] width 70 height 24
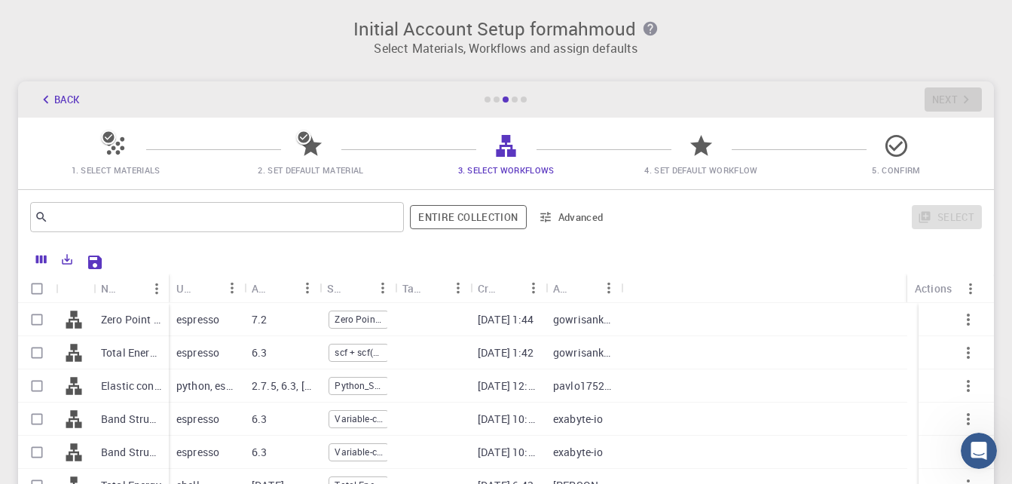
click at [39, 324] on input "Select row" at bounding box center [37, 319] width 29 height 29
checkbox input "true"
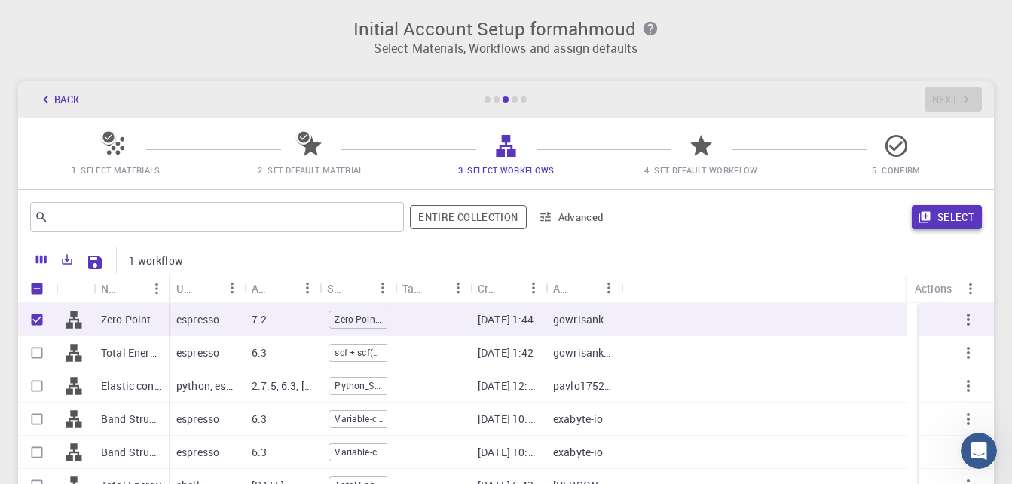
click at [962, 215] on button "Select" at bounding box center [947, 217] width 70 height 24
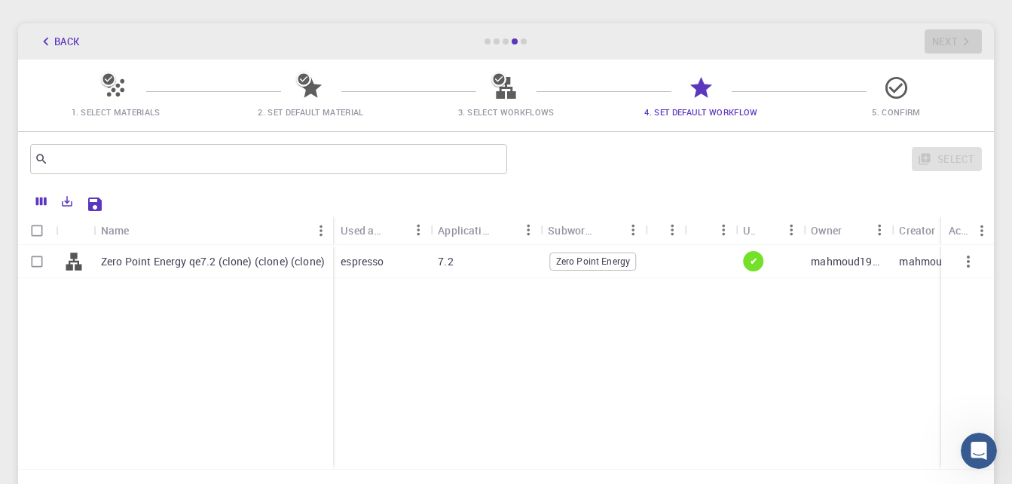
scroll to position [151, 0]
